Goal: Check status: Check status

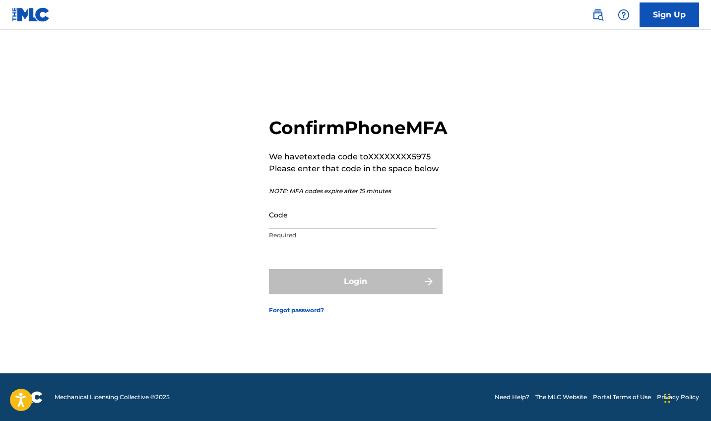
click at [292, 229] on input "Code" at bounding box center [353, 215] width 168 height 28
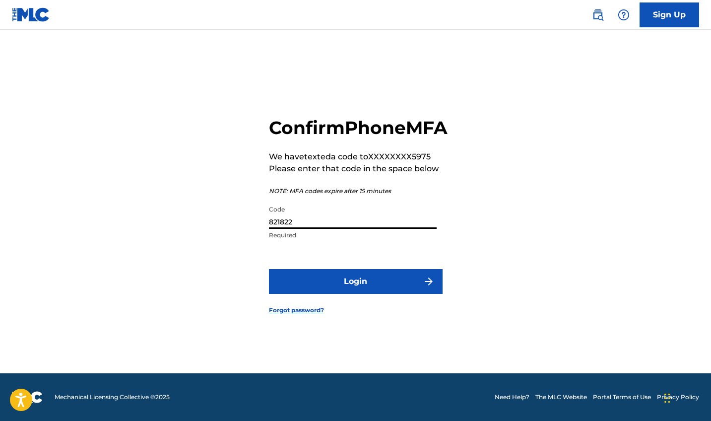
type input "821822"
click at [358, 291] on button "Login" at bounding box center [356, 281] width 174 height 25
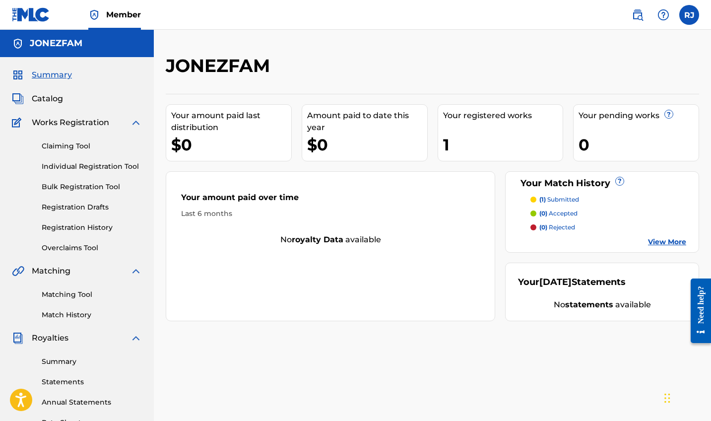
click at [74, 229] on link "Registration History" at bounding box center [92, 227] width 100 height 10
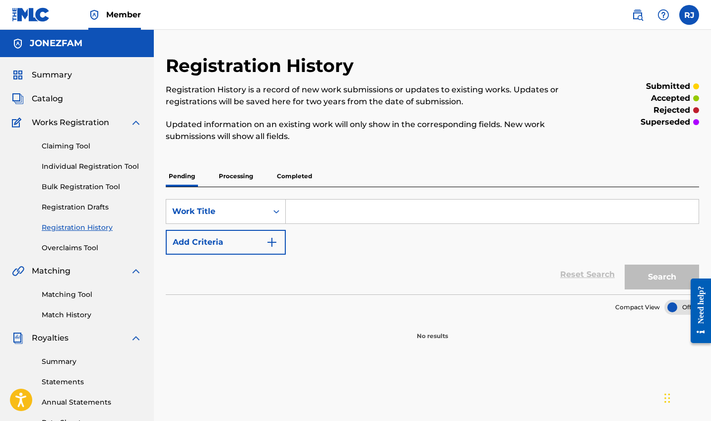
click at [235, 171] on p "Processing" at bounding box center [236, 176] width 40 height 21
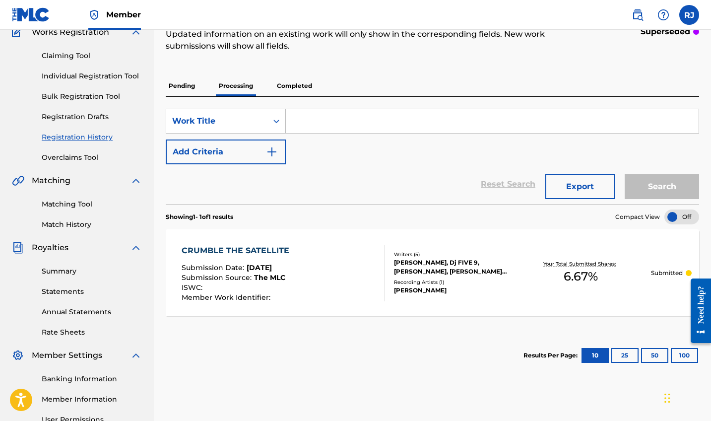
scroll to position [92, 0]
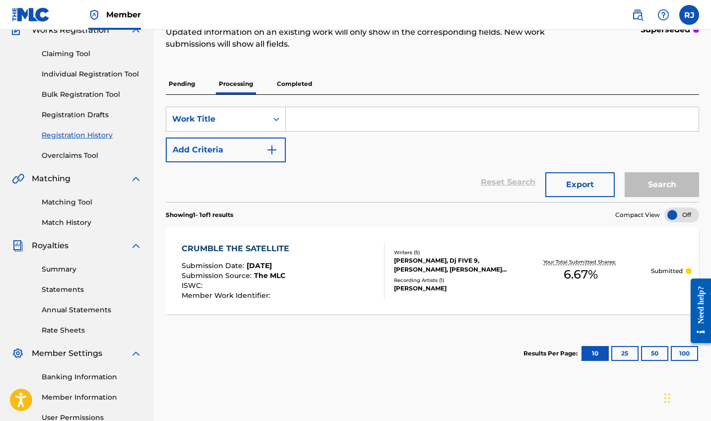
click at [299, 84] on p "Completed" at bounding box center [294, 83] width 41 height 21
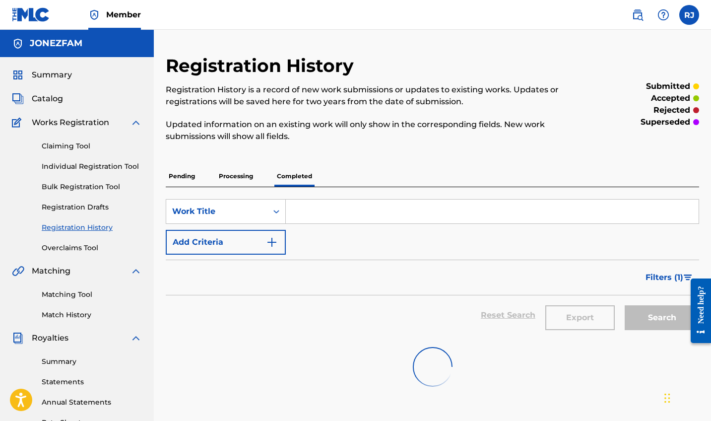
click at [235, 181] on p "Processing" at bounding box center [236, 176] width 40 height 21
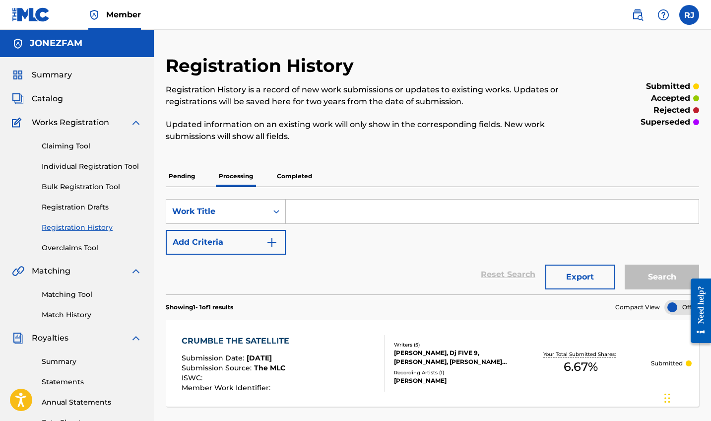
click at [290, 174] on p "Completed" at bounding box center [294, 176] width 41 height 21
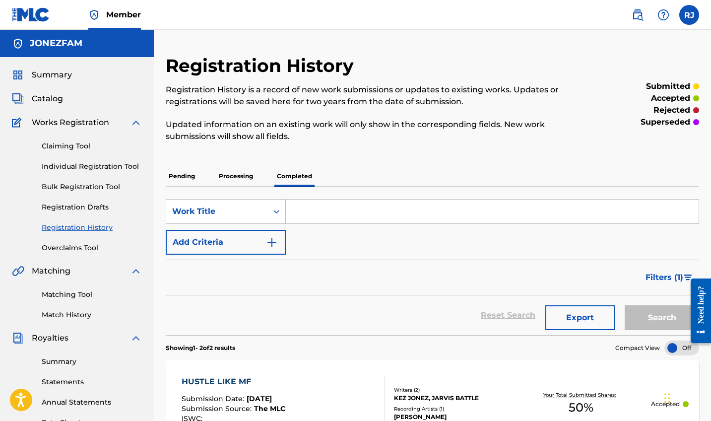
click at [52, 46] on h5 "JONEZFAM" at bounding box center [56, 43] width 53 height 11
click at [43, 75] on span "Summary" at bounding box center [52, 75] width 40 height 12
